Goal: Use online tool/utility

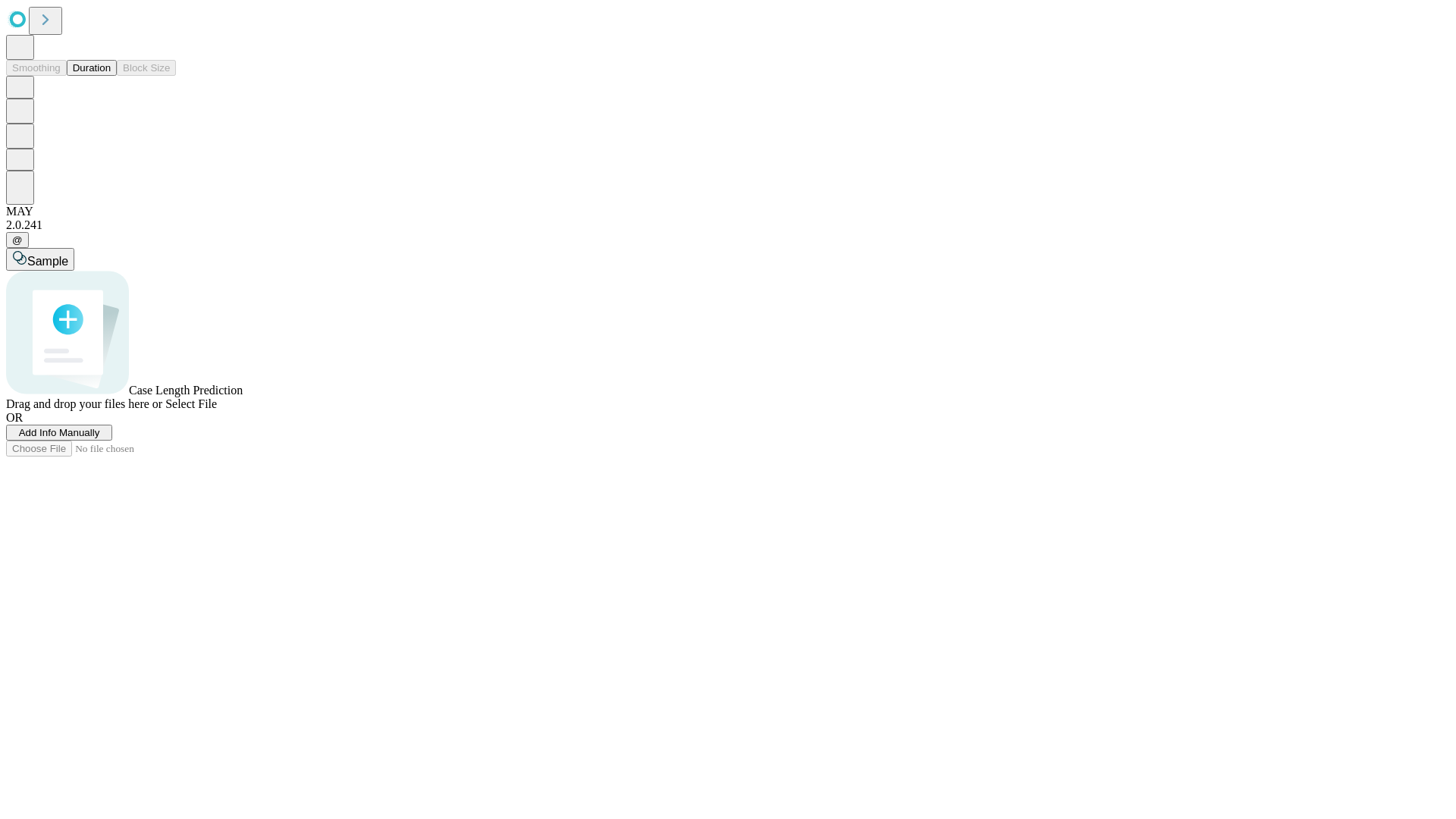
click at [217, 410] on span "Select File" at bounding box center [191, 403] width 52 height 13
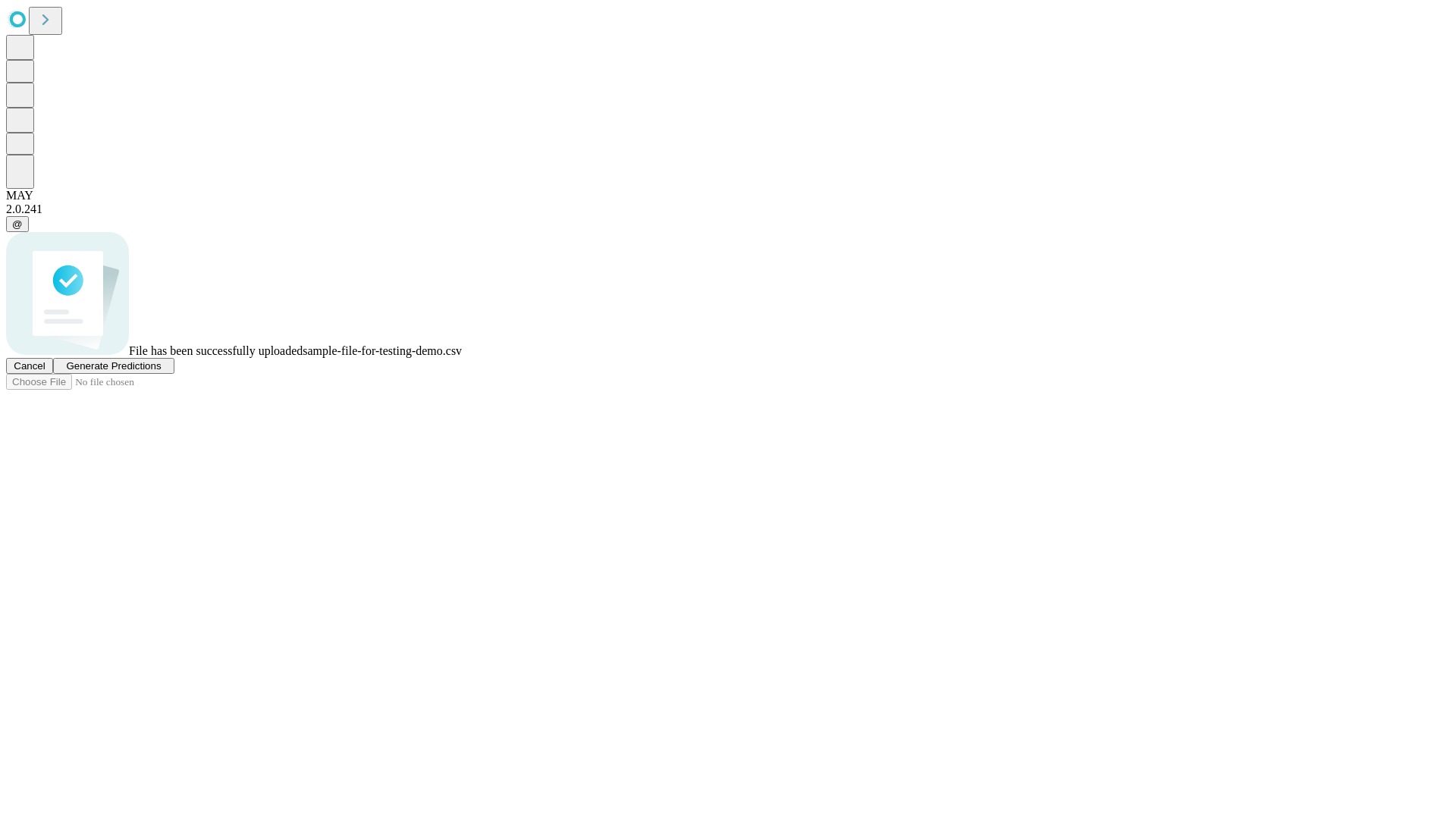
click at [161, 371] on span "Generate Predictions" at bounding box center [113, 365] width 95 height 11
